Goal: Transaction & Acquisition: Purchase product/service

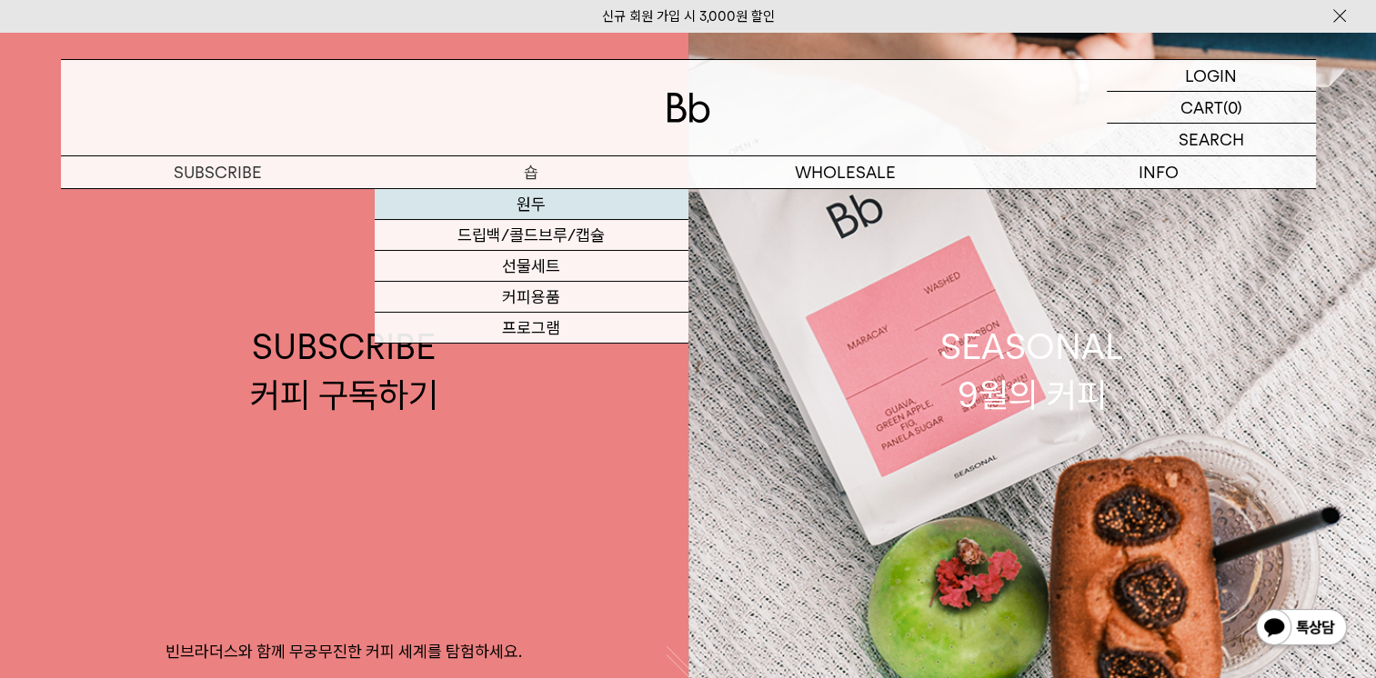
click at [531, 206] on link "원두" at bounding box center [532, 204] width 314 height 31
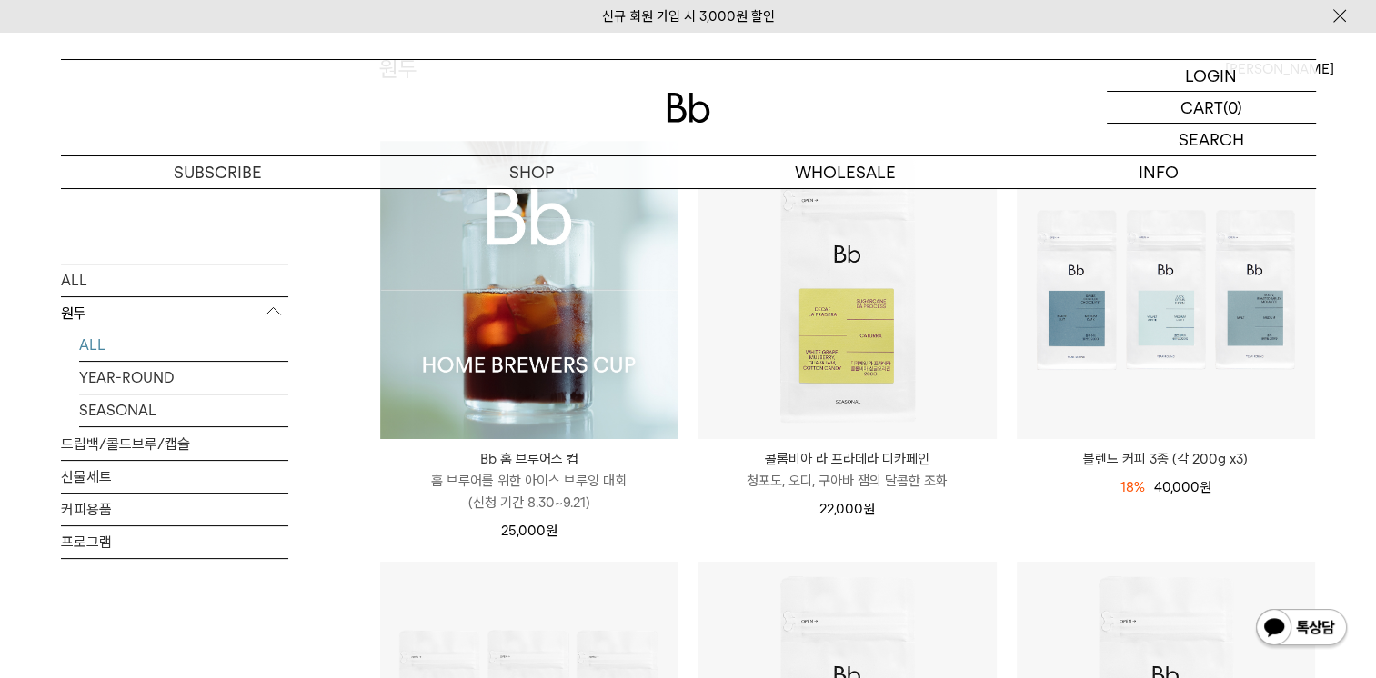
scroll to position [182, 0]
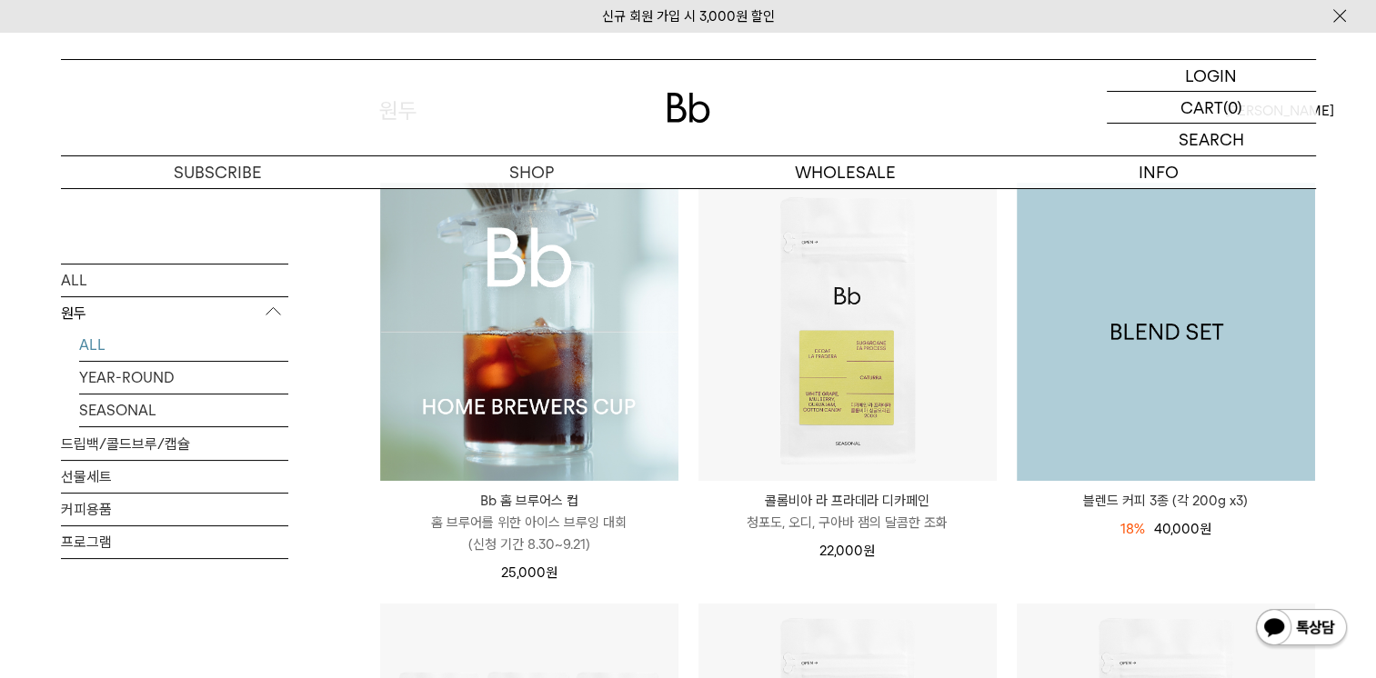
click at [1209, 415] on img at bounding box center [1166, 332] width 298 height 298
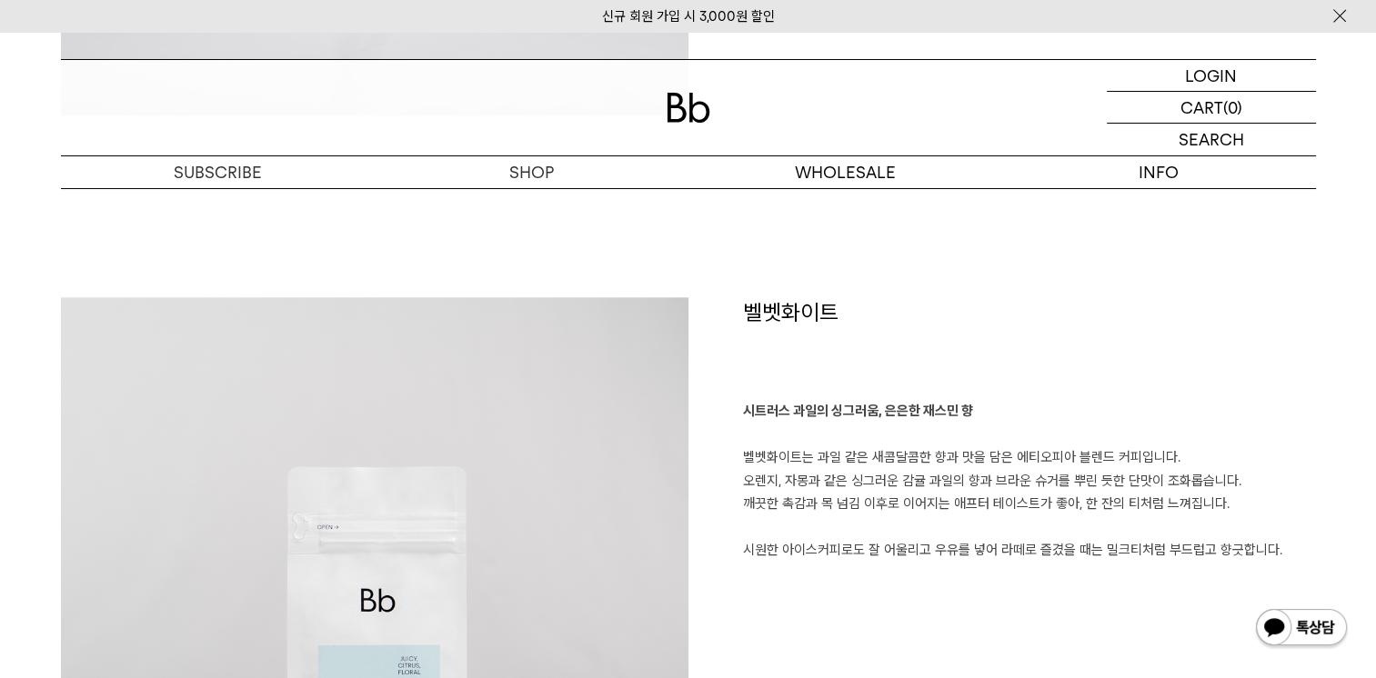
scroll to position [2183, 0]
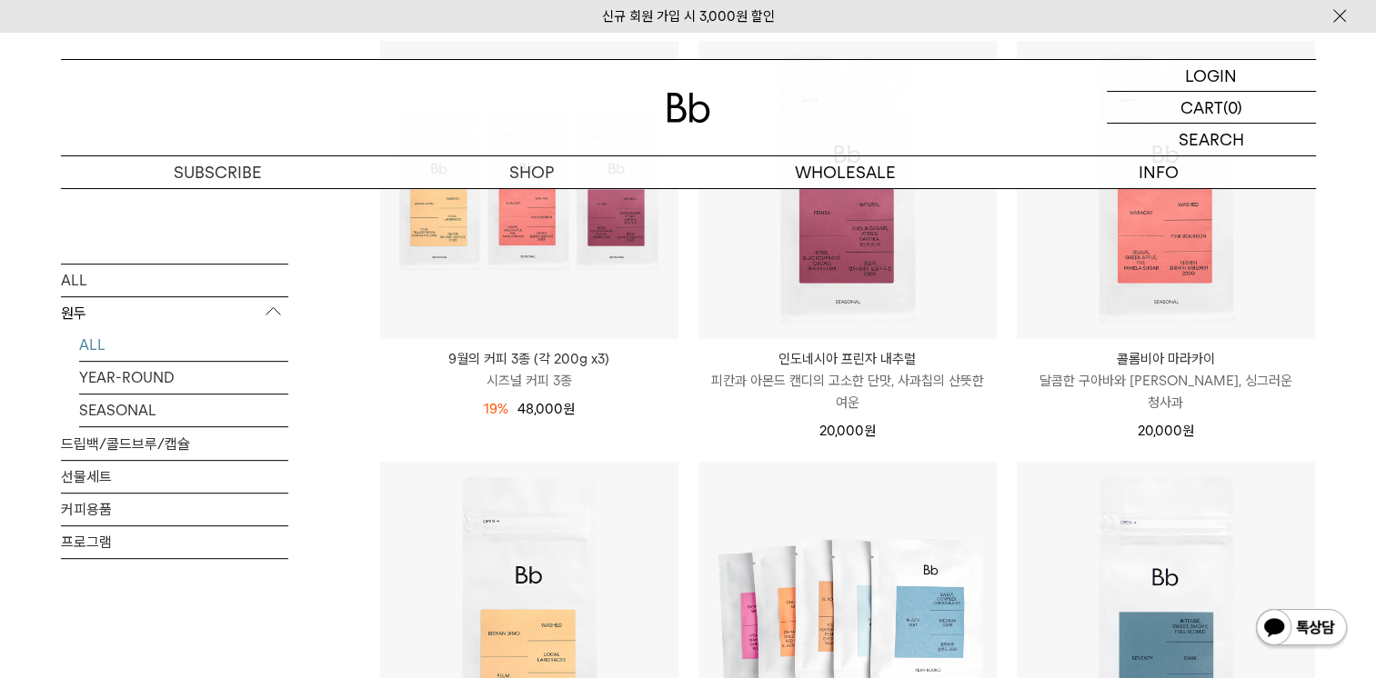
scroll to position [786, 0]
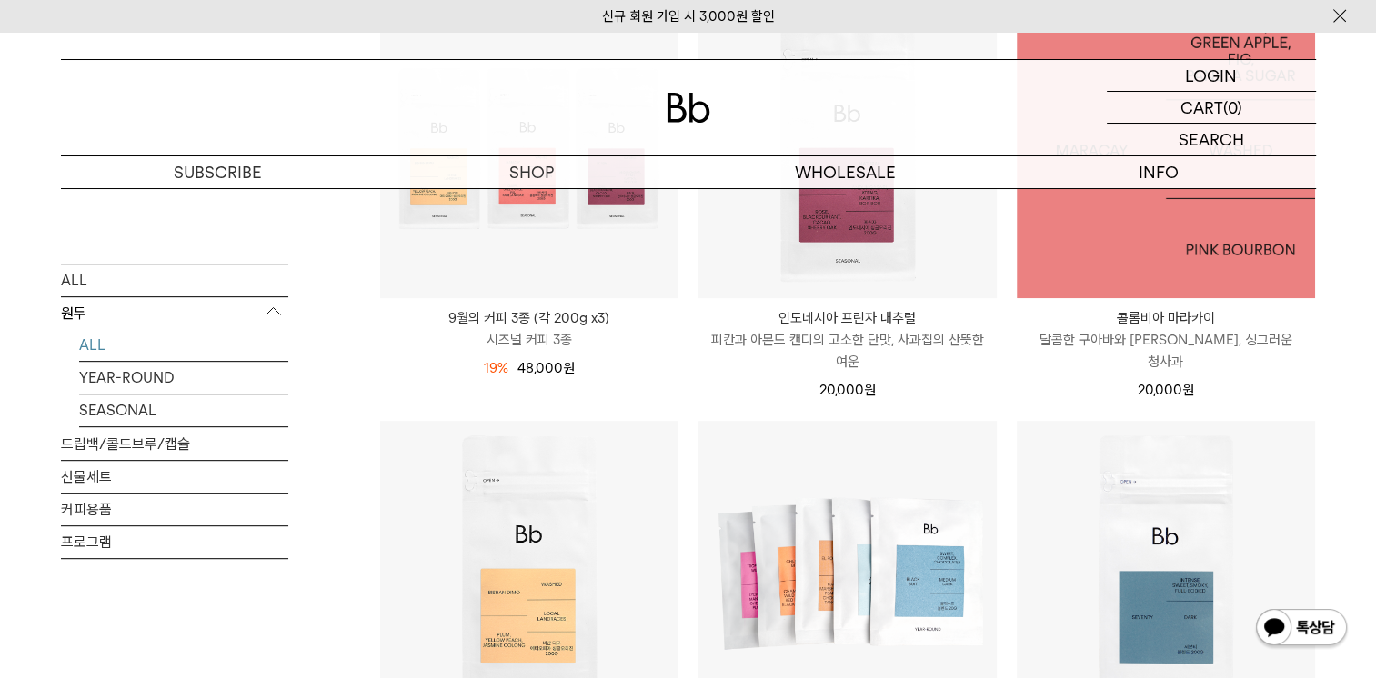
click at [1271, 246] on img at bounding box center [1166, 149] width 298 height 298
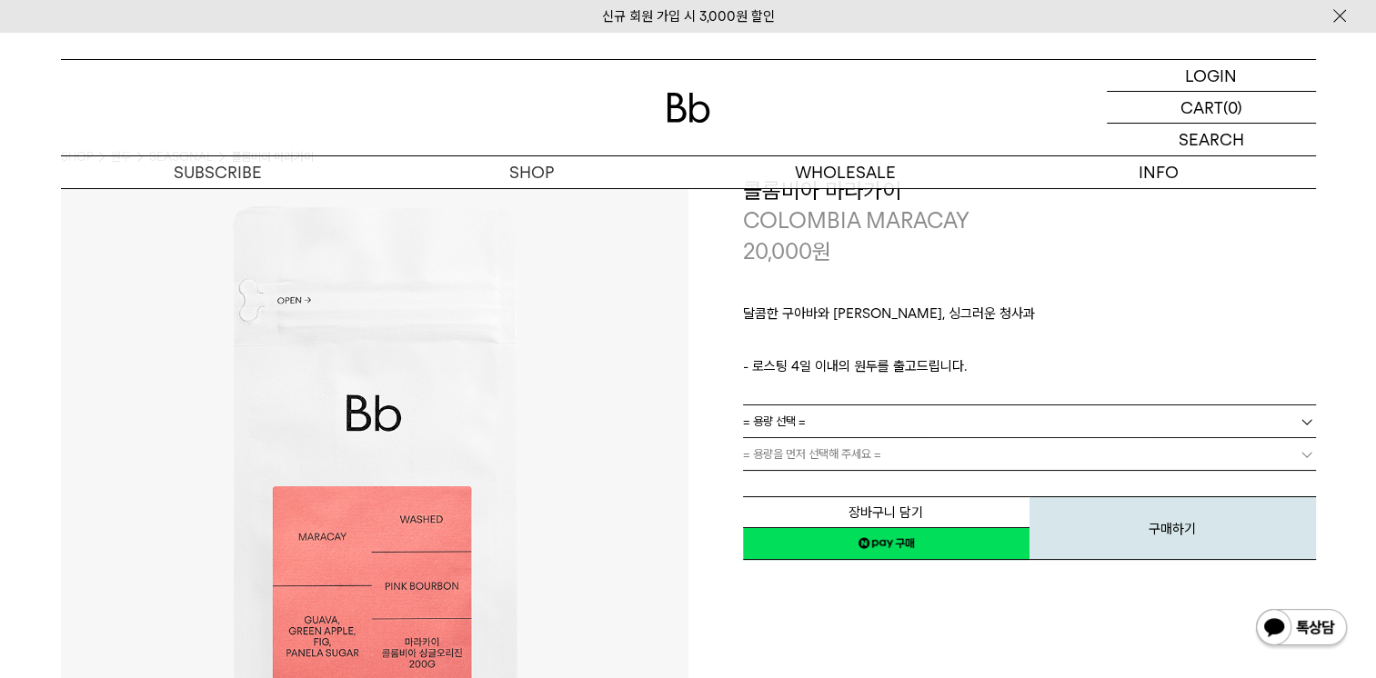
scroll to position [91, 0]
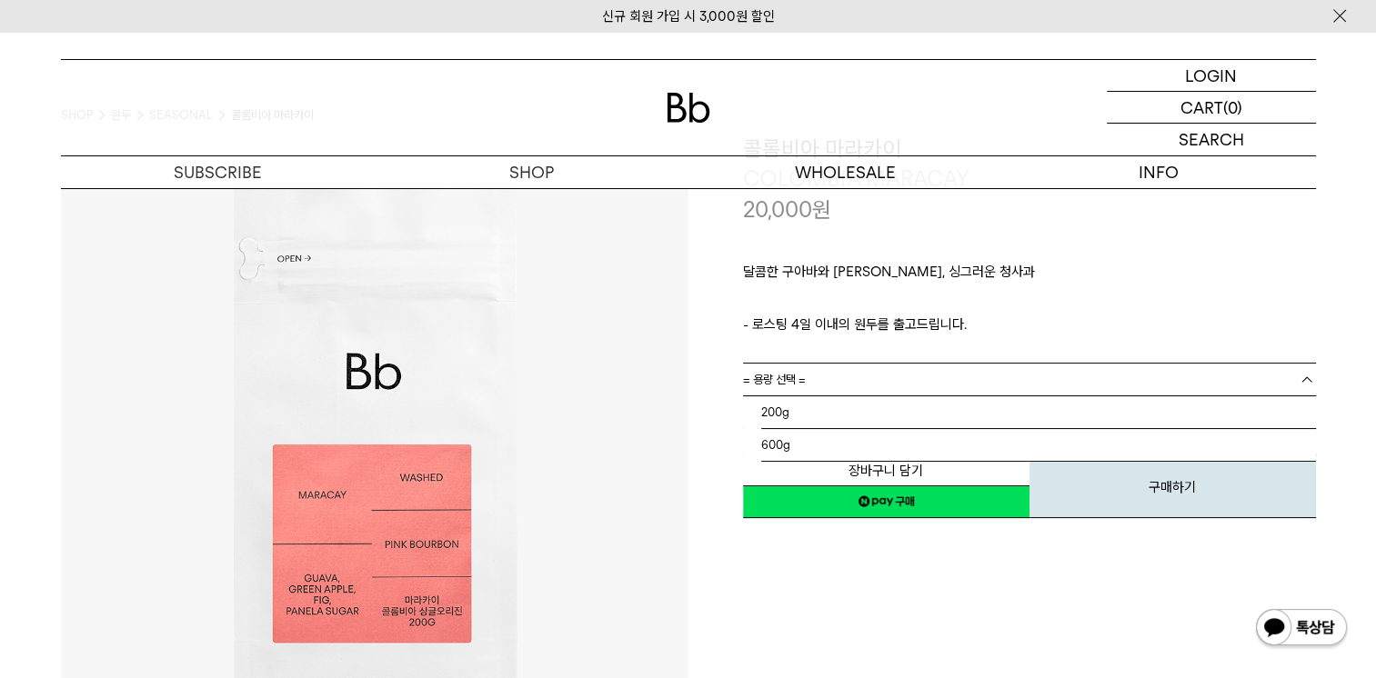
click at [1307, 376] on b at bounding box center [1307, 380] width 18 height 18
click at [988, 451] on li "600g" at bounding box center [1038, 445] width 555 height 33
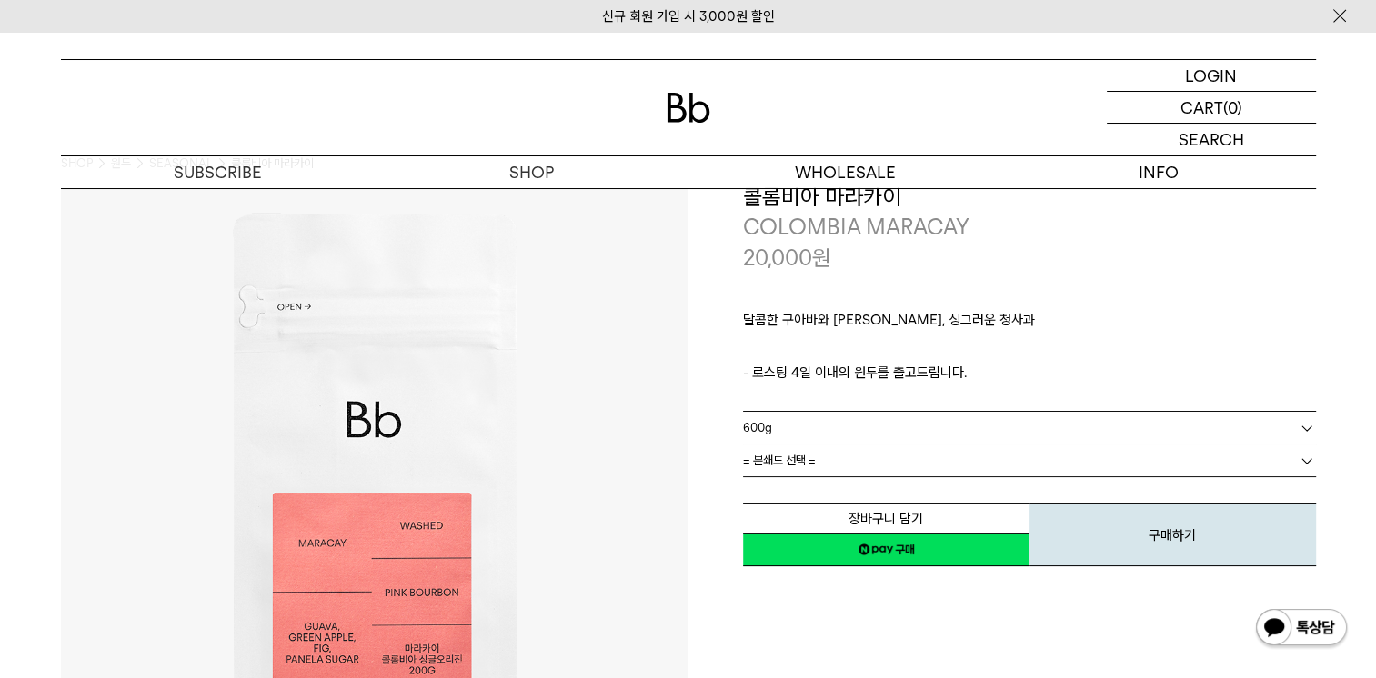
scroll to position [0, 0]
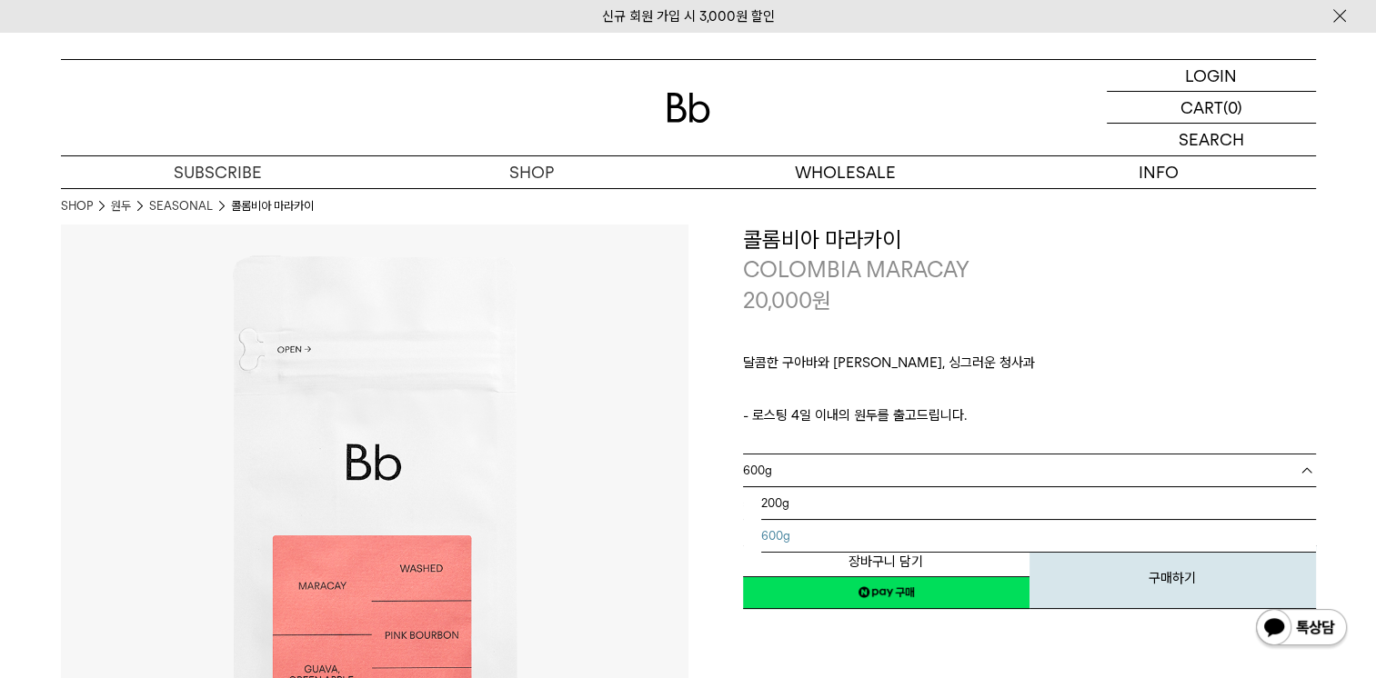
click at [1292, 467] on link "600g" at bounding box center [1029, 471] width 573 height 32
click at [1189, 507] on li "200g" at bounding box center [1038, 503] width 555 height 33
click at [1295, 502] on link "= 분쇄도 선택 =" at bounding box center [1029, 503] width 573 height 32
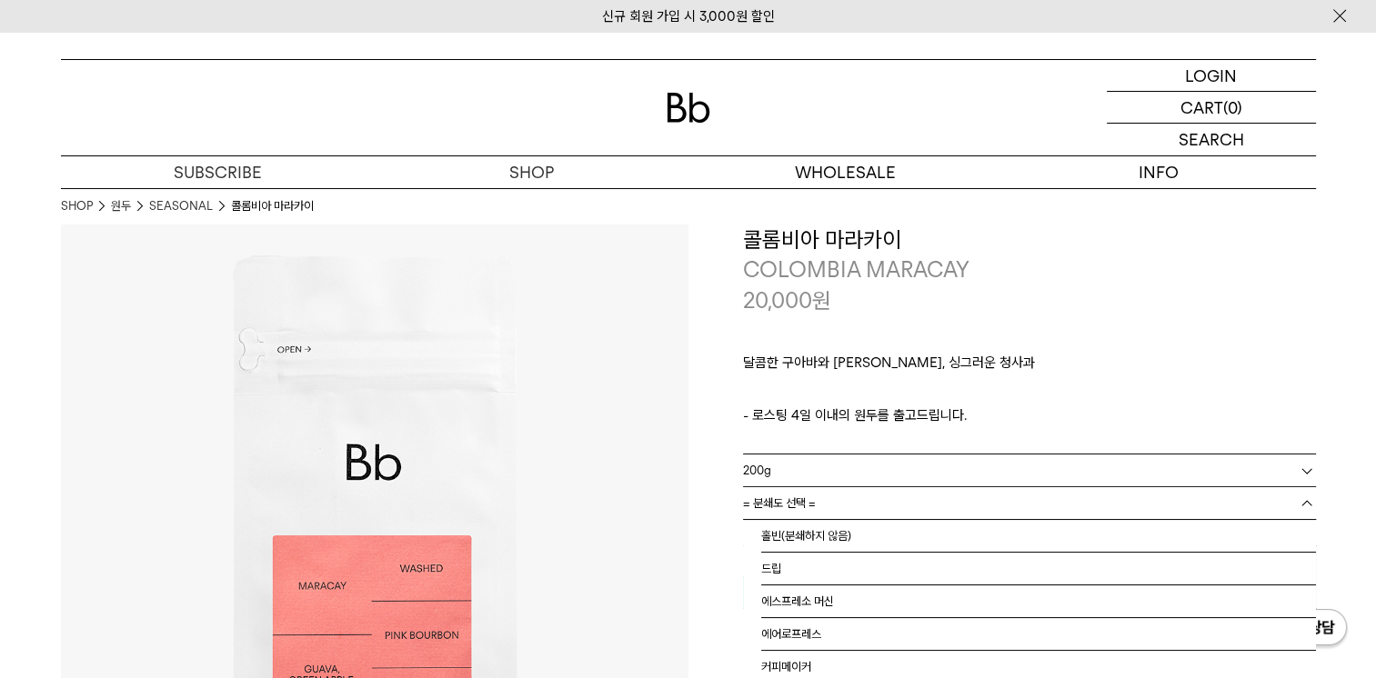
click at [1227, 381] on p "달콤한 구아바와 [PERSON_NAME], 싱그러운 청사과" at bounding box center [1029, 367] width 573 height 31
click at [1302, 497] on b at bounding box center [1307, 504] width 18 height 18
click at [1189, 553] on li "드립" at bounding box center [1038, 569] width 555 height 33
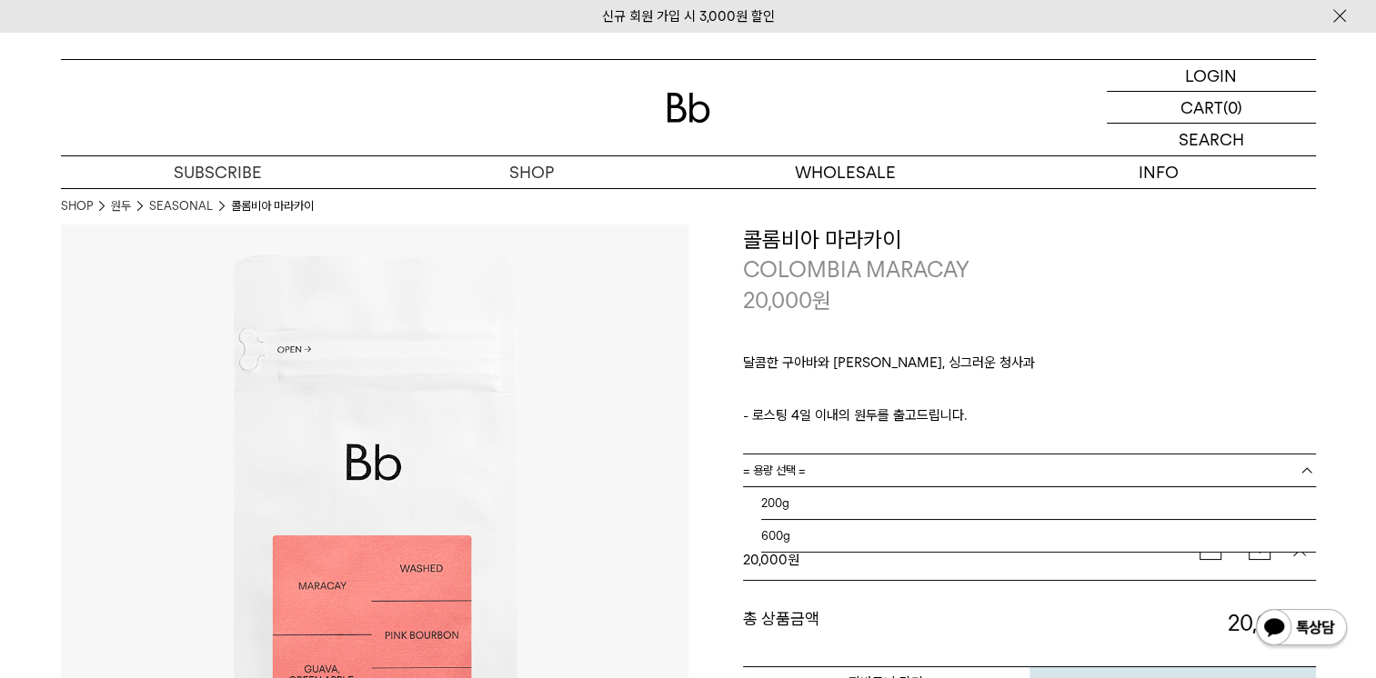
click at [1307, 475] on b at bounding box center [1307, 471] width 18 height 18
click at [1237, 529] on li "600g" at bounding box center [1038, 536] width 555 height 33
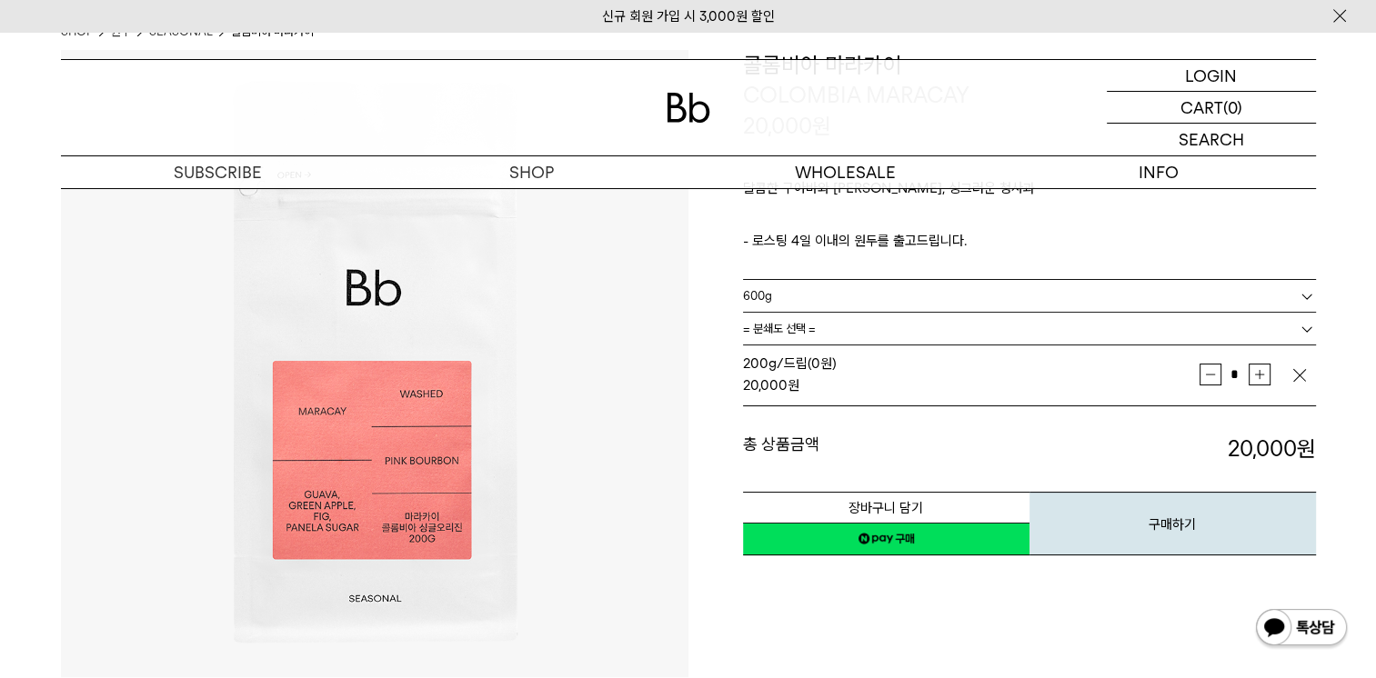
scroll to position [182, 0]
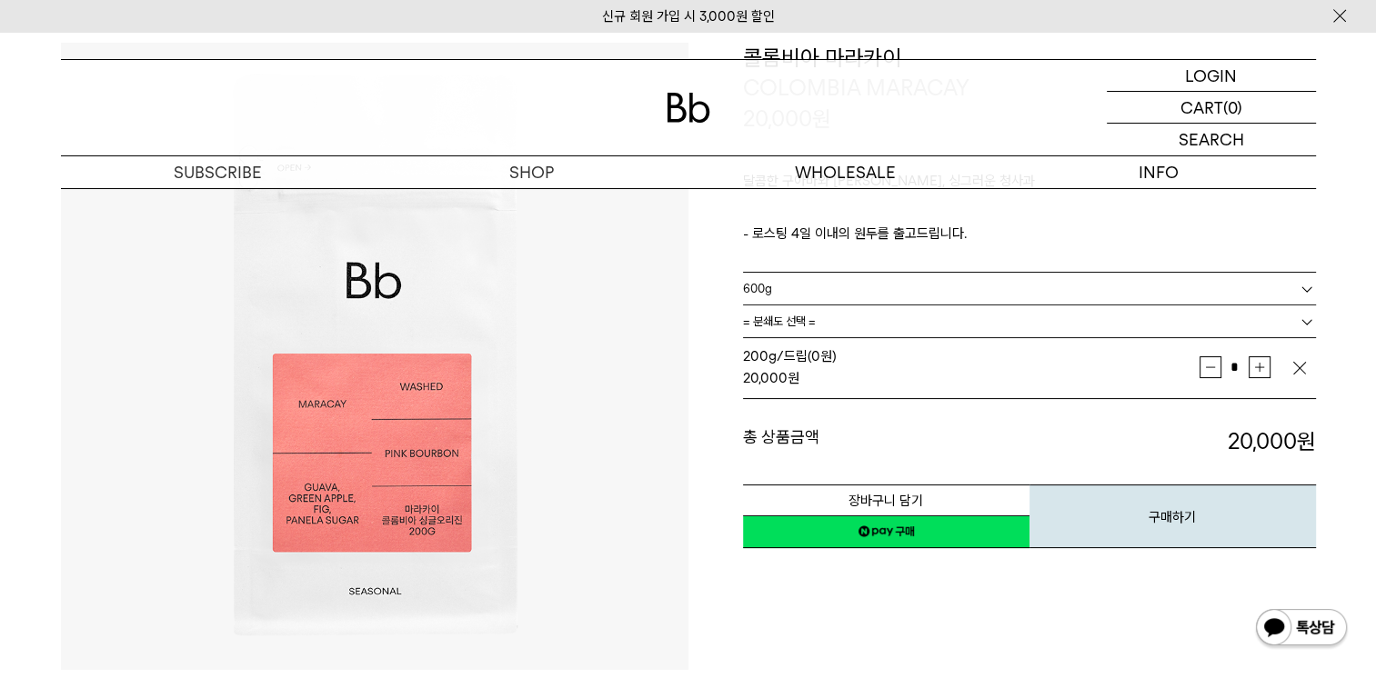
click at [1292, 293] on link "600g" at bounding box center [1029, 289] width 573 height 32
click at [977, 314] on li "200g" at bounding box center [1038, 322] width 555 height 33
click at [1278, 323] on link "= 분쇄도 선택 =" at bounding box center [1029, 322] width 573 height 32
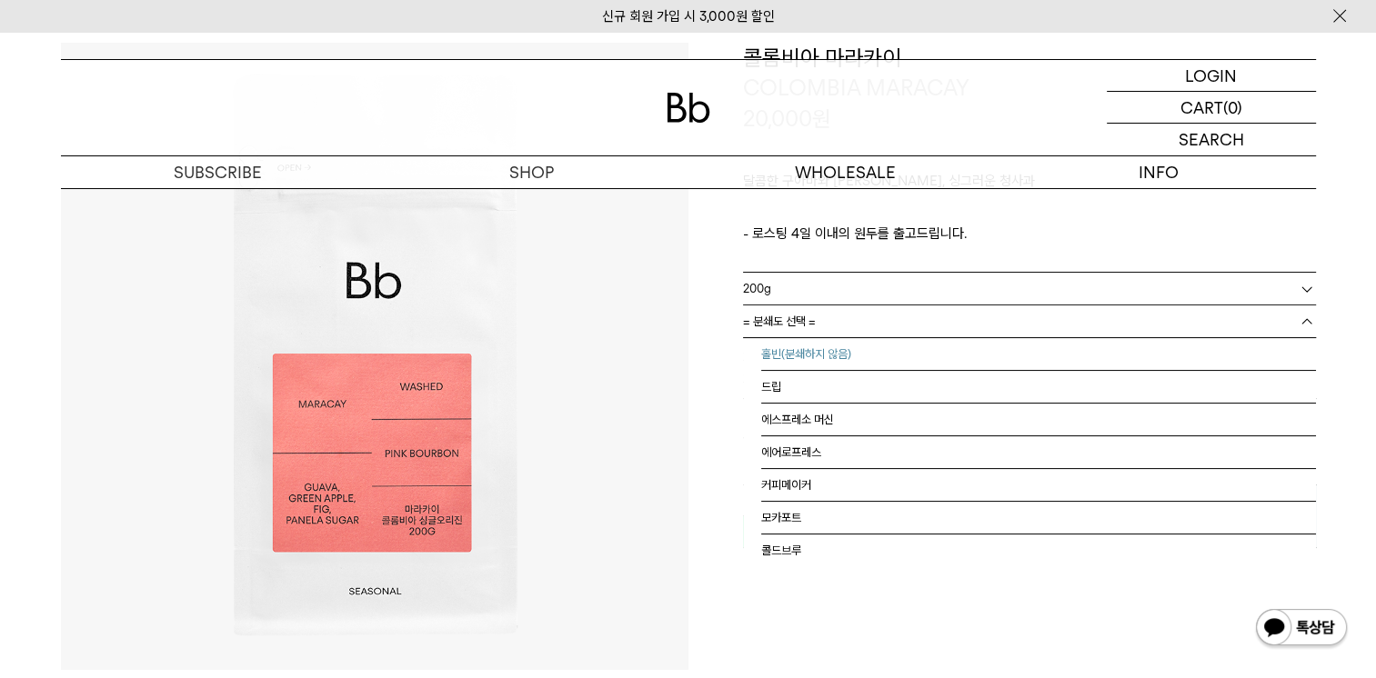
click at [1124, 351] on li "홀빈(분쇄하지 않음)" at bounding box center [1038, 354] width 555 height 33
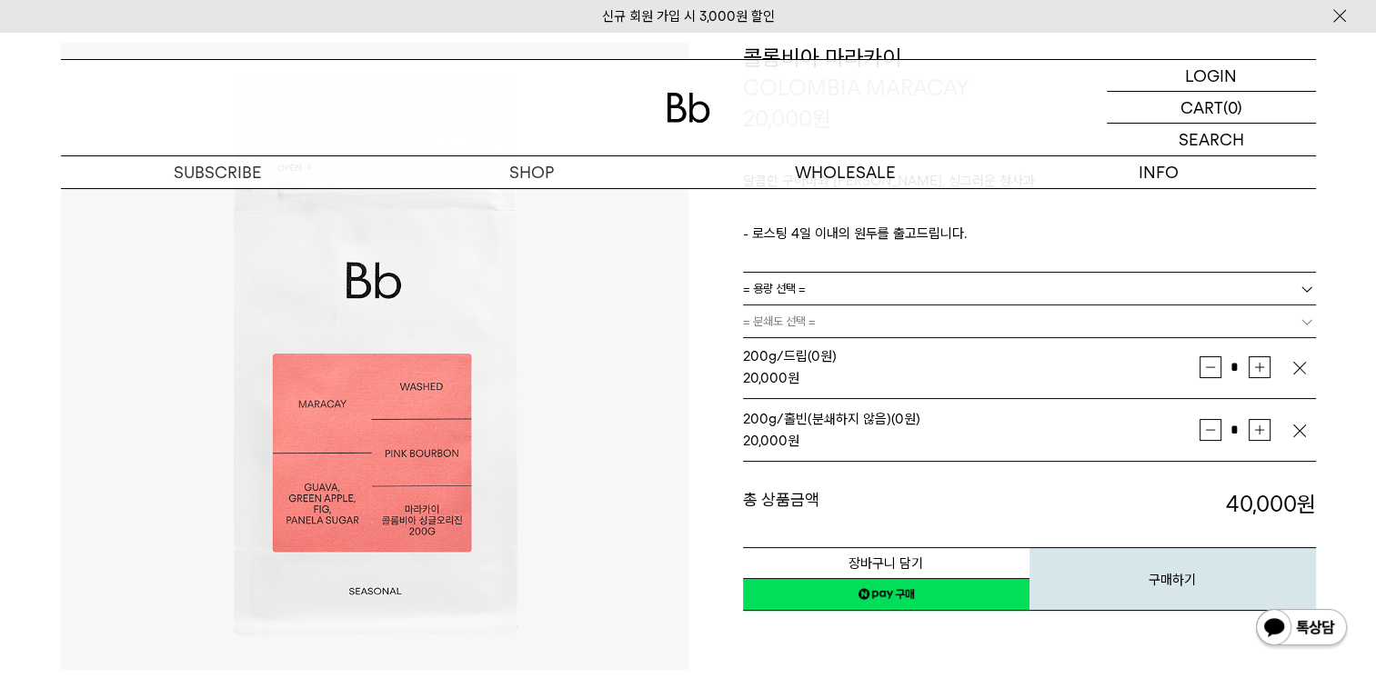
click at [1301, 367] on img "button" at bounding box center [1300, 368] width 18 height 18
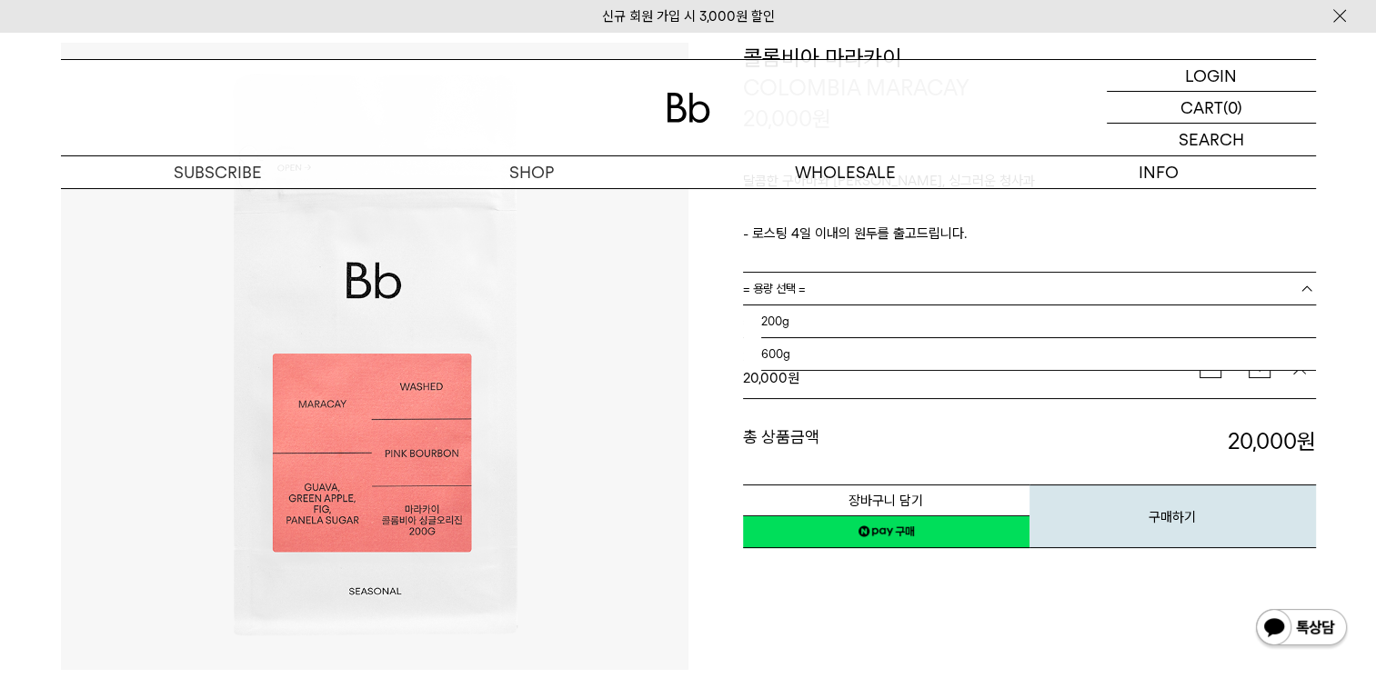
click at [1298, 289] on b at bounding box center [1307, 289] width 18 height 18
click at [1018, 354] on li "600g" at bounding box center [1038, 354] width 555 height 33
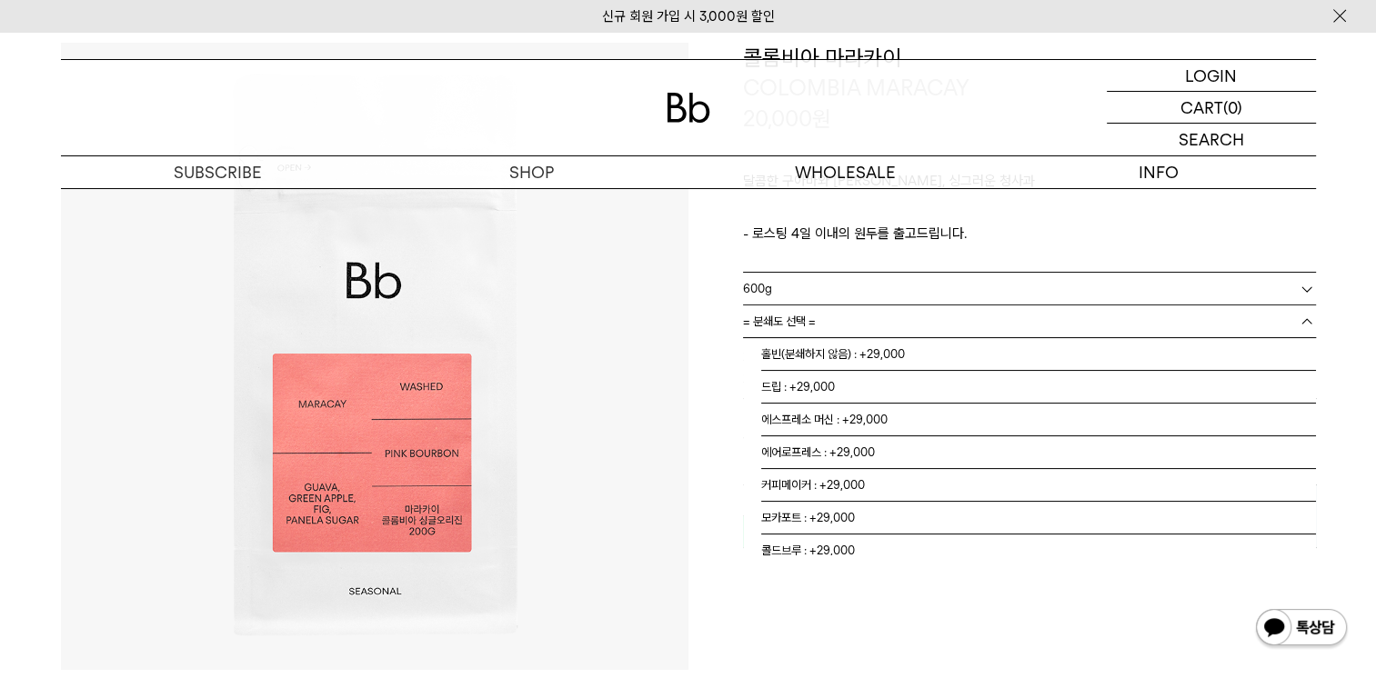
click at [1299, 324] on b at bounding box center [1307, 322] width 18 height 18
click at [1164, 363] on li "홀빈(분쇄하지 않음) : +29,000" at bounding box center [1038, 354] width 555 height 33
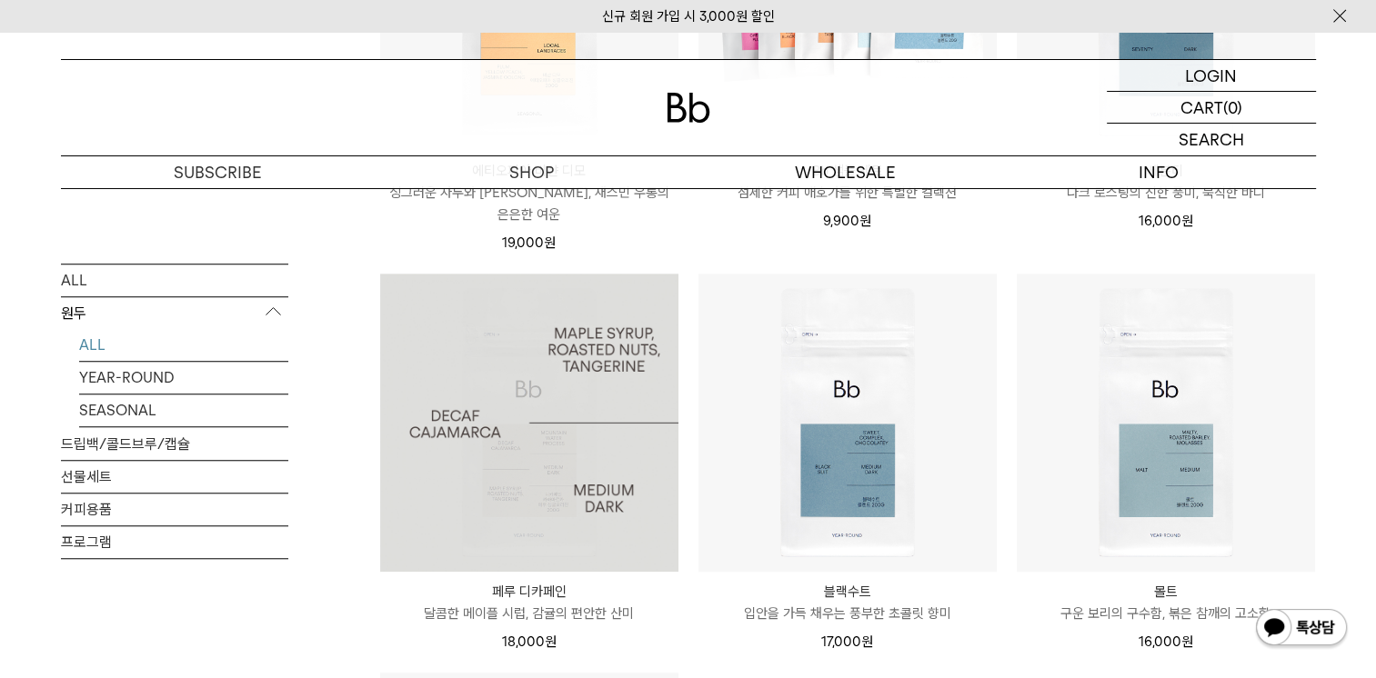
scroll to position [1482, 0]
